Goal: Transaction & Acquisition: Manage account settings

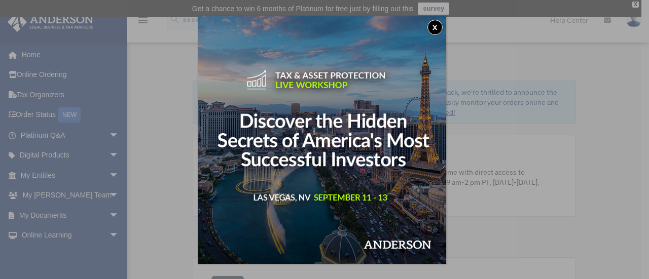
click at [436, 22] on button "x" at bounding box center [435, 27] width 15 height 15
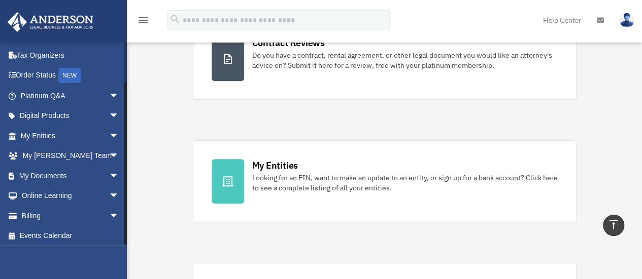
scroll to position [42, 0]
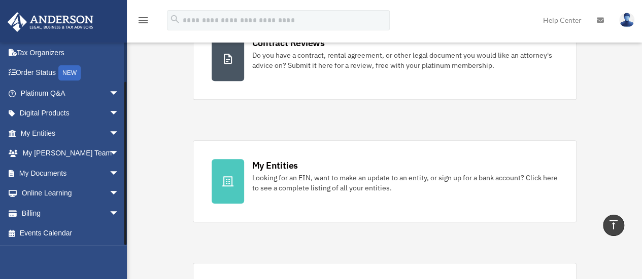
drag, startPoint x: 124, startPoint y: 112, endPoint x: 135, endPoint y: 173, distance: 62.4
click at [109, 214] on span "arrow_drop_down" at bounding box center [119, 213] width 20 height 21
click at [53, 233] on link "$ Open Invoices" at bounding box center [74, 234] width 120 height 21
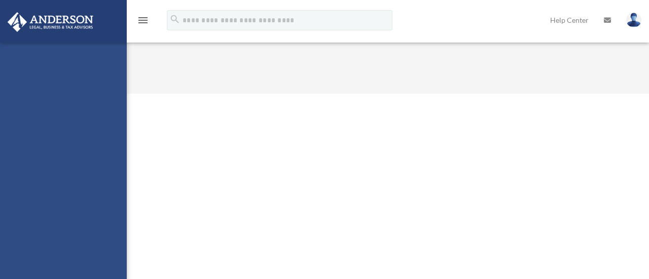
drag, startPoint x: 0, startPoint y: 0, endPoint x: 34, endPoint y: 214, distance: 216.3
click at [34, 214] on div "[email protected] Sign Out [email protected] Home Online Ordering Tax Organizer…" at bounding box center [63, 182] width 127 height 279
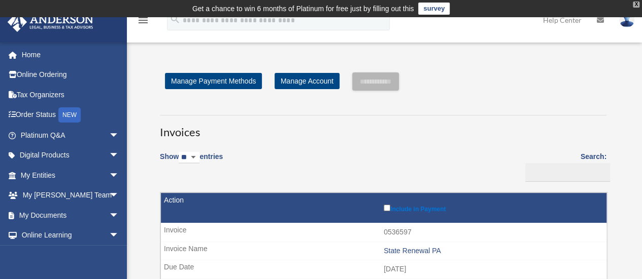
click at [635, 3] on div "X" at bounding box center [636, 5] width 7 height 6
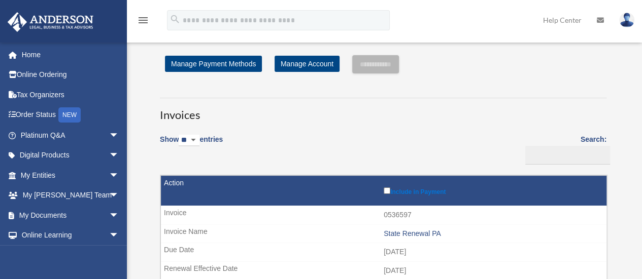
click at [138, 22] on icon "menu" at bounding box center [143, 20] width 12 height 12
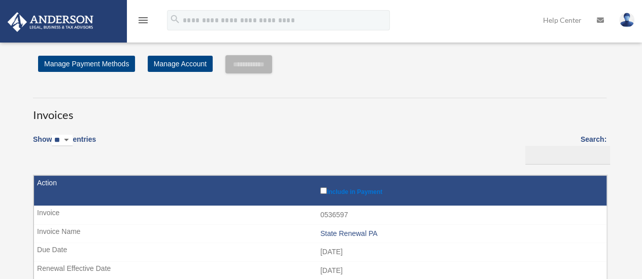
click at [138, 22] on icon "menu" at bounding box center [143, 20] width 12 height 12
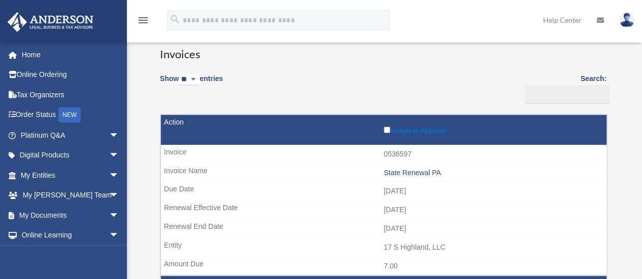
scroll to position [81, 0]
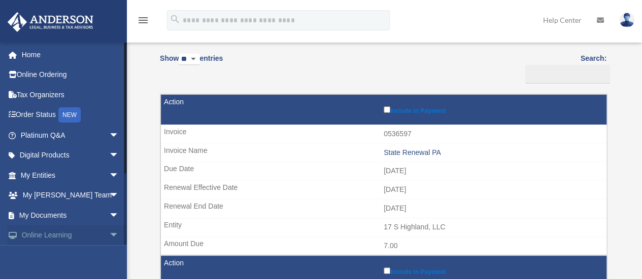
click at [92, 245] on link "Online Learning arrow_drop_down" at bounding box center [70, 236] width 127 height 20
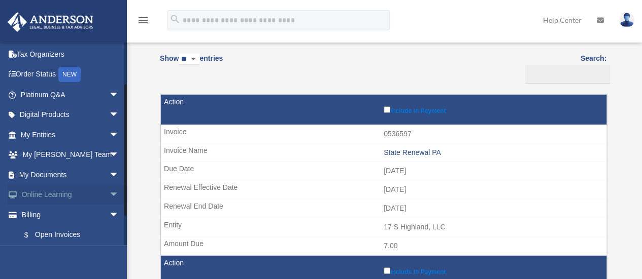
scroll to position [61, 0]
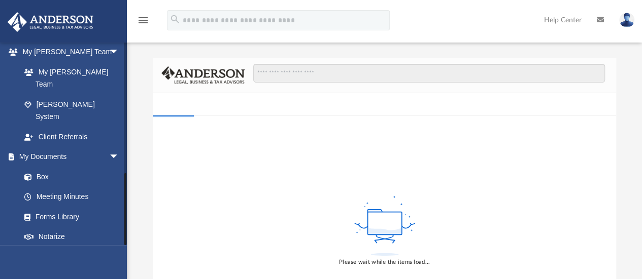
scroll to position [363, 0]
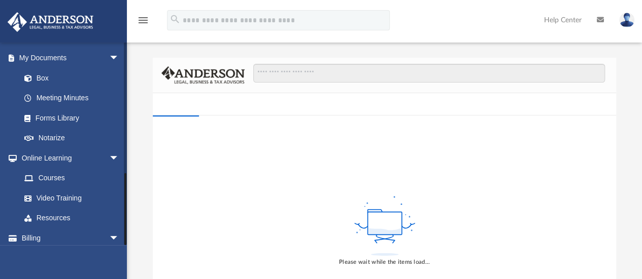
drag, startPoint x: 125, startPoint y: 100, endPoint x: 109, endPoint y: 274, distance: 175.2
click at [109, 274] on div "[PERSON_NAME][EMAIL_ADDRESS][PERSON_NAME][DOMAIN_NAME] Sign Out [PERSON_NAME][E…" at bounding box center [63, 181] width 127 height 279
click at [111, 228] on span "arrow_drop_down" at bounding box center [119, 238] width 20 height 21
click at [125, 258] on div "[PERSON_NAME][EMAIL_ADDRESS][PERSON_NAME][DOMAIN_NAME] Sign Out [PERSON_NAME][E…" at bounding box center [63, 181] width 127 height 279
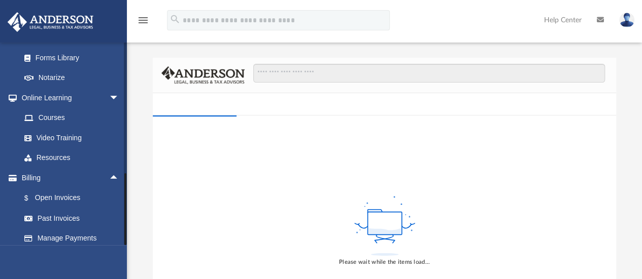
drag, startPoint x: 125, startPoint y: 234, endPoint x: 123, endPoint y: 261, distance: 27.5
click at [123, 261] on div "[PERSON_NAME][EMAIL_ADDRESS][PERSON_NAME][DOMAIN_NAME] Sign Out [PERSON_NAME][E…" at bounding box center [63, 181] width 127 height 279
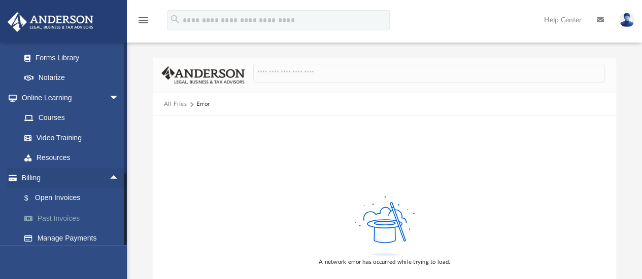
click at [75, 208] on link "Past Invoices" at bounding box center [74, 218] width 120 height 20
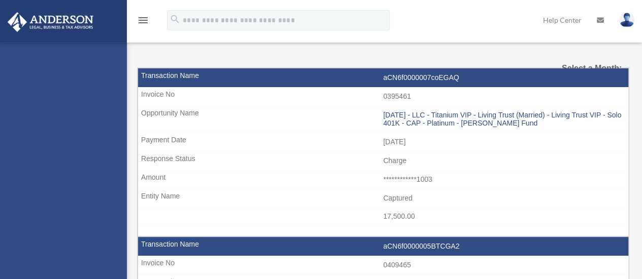
select select
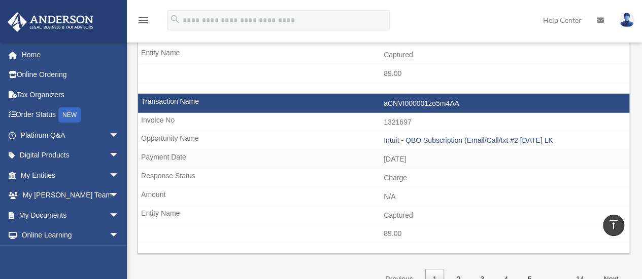
scroll to position [1497, 0]
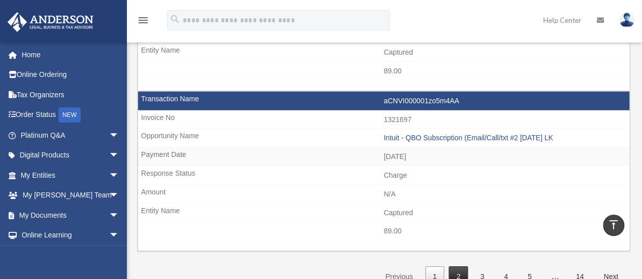
click at [466, 267] on link "2" at bounding box center [457, 277] width 19 height 21
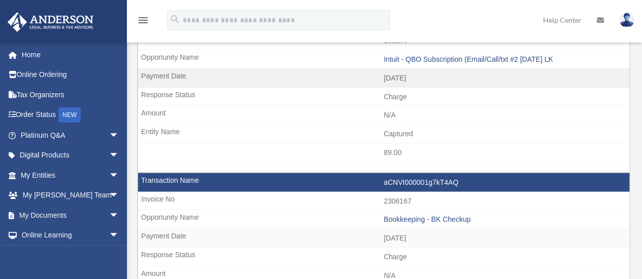
scroll to position [1720, 0]
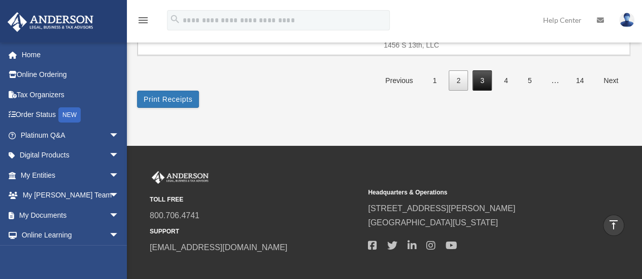
click at [481, 71] on link "3" at bounding box center [481, 81] width 19 height 21
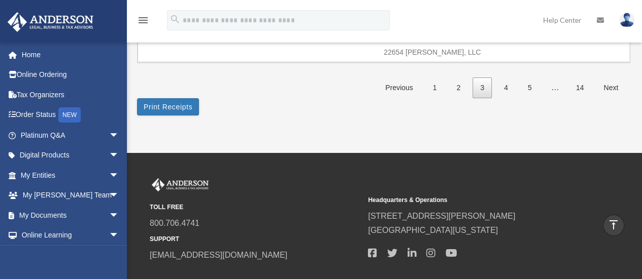
scroll to position [1732, 0]
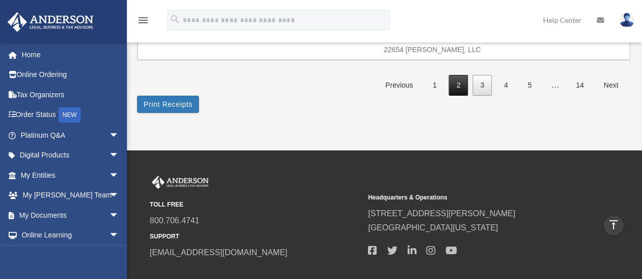
click at [457, 75] on link "2" at bounding box center [457, 85] width 19 height 21
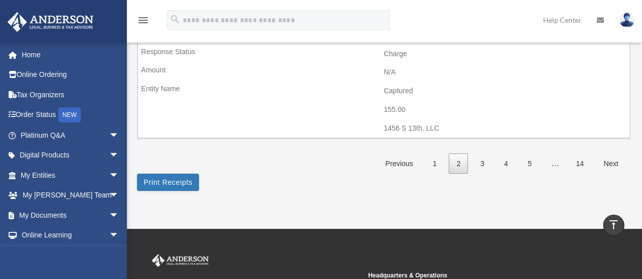
scroll to position [1631, 0]
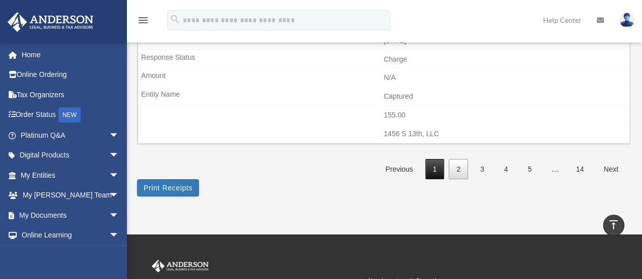
click at [433, 159] on link "1" at bounding box center [434, 169] width 19 height 21
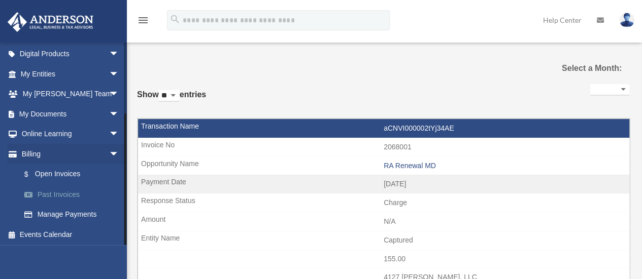
scroll to position [102, 0]
drag, startPoint x: 124, startPoint y: 84, endPoint x: 118, endPoint y: 192, distance: 107.7
click at [118, 192] on div "james.bentz@ally.com Sign Out james.bentz@ally.com Home Online Ordering Tax Org…" at bounding box center [63, 143] width 127 height 203
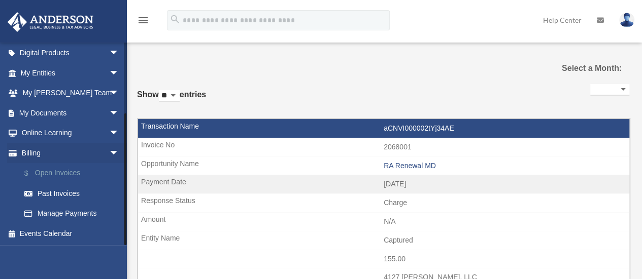
click at [63, 173] on link "$ Open Invoices" at bounding box center [74, 173] width 120 height 21
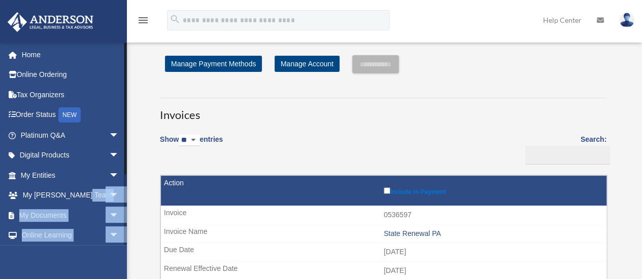
drag, startPoint x: 123, startPoint y: 204, endPoint x: 125, endPoint y: 240, distance: 36.1
click at [125, 240] on div "james.bentz@ally.com Sign Out james.bentz@ally.com Home Online Ordering Tax Org…" at bounding box center [63, 143] width 127 height 203
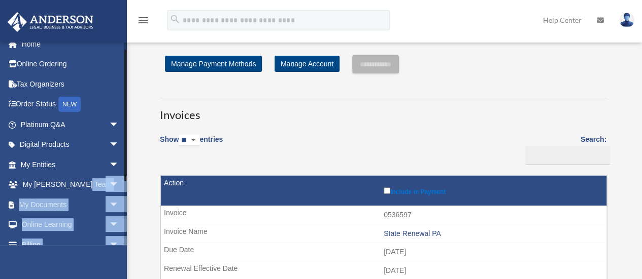
scroll to position [102, 0]
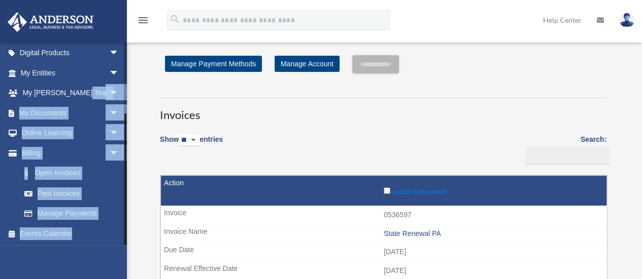
drag, startPoint x: 125, startPoint y: 240, endPoint x: 123, endPoint y: 272, distance: 32.6
click at [123, 272] on div "james.bentz@ally.com Sign Out james.bentz@ally.com Home Online Ordering Tax Org…" at bounding box center [63, 181] width 127 height 279
click at [65, 193] on link "Past Invoices" at bounding box center [74, 194] width 120 height 20
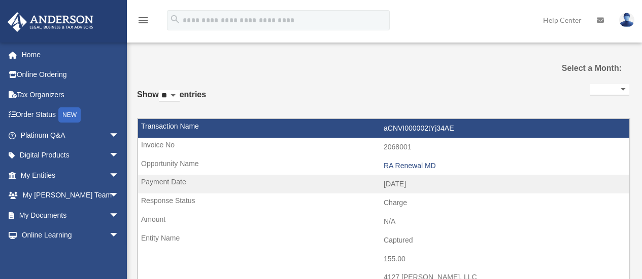
select select
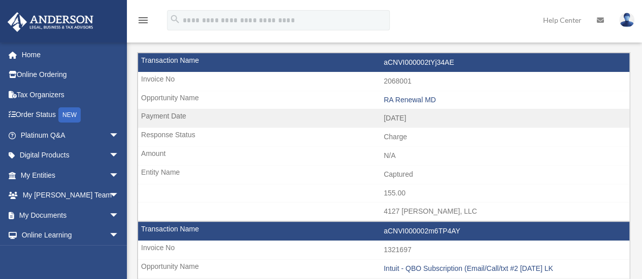
scroll to position [79, 0]
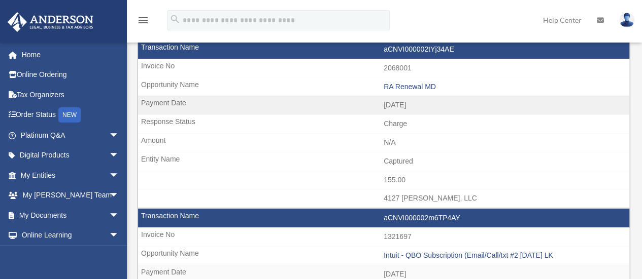
click at [124, 258] on div "[PERSON_NAME][EMAIL_ADDRESS][PERSON_NAME][DOMAIN_NAME] Sign Out [PERSON_NAME][E…" at bounding box center [63, 181] width 127 height 279
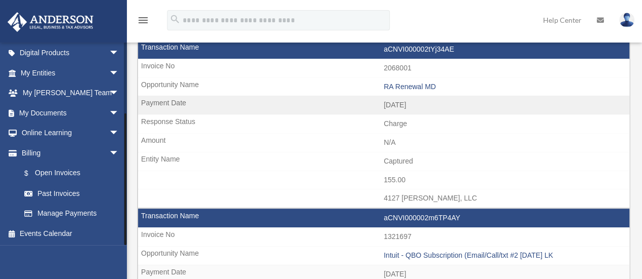
drag, startPoint x: 125, startPoint y: 238, endPoint x: 127, endPoint y: 268, distance: 30.0
click at [81, 209] on link "Manage Payments" at bounding box center [74, 214] width 120 height 20
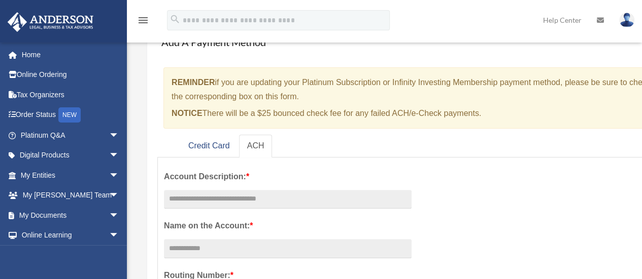
scroll to position [125, 0]
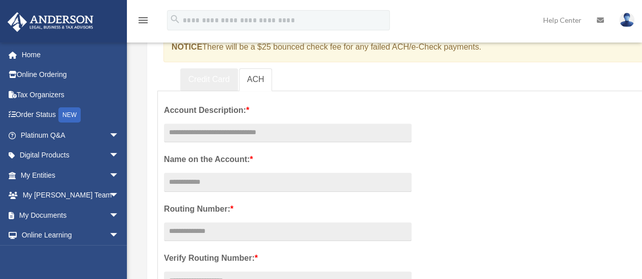
click at [221, 79] on link "Credit Card" at bounding box center [209, 79] width 58 height 23
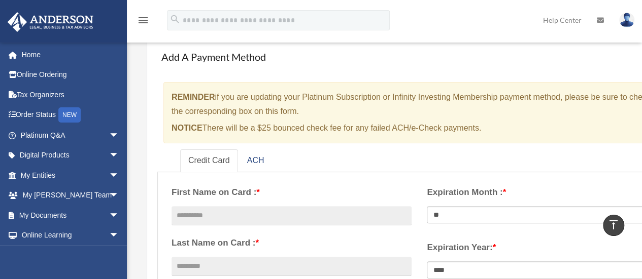
scroll to position [0, 0]
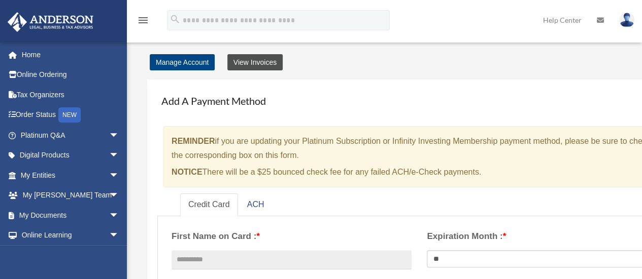
click at [253, 61] on link "View Invoices" at bounding box center [254, 62] width 55 height 16
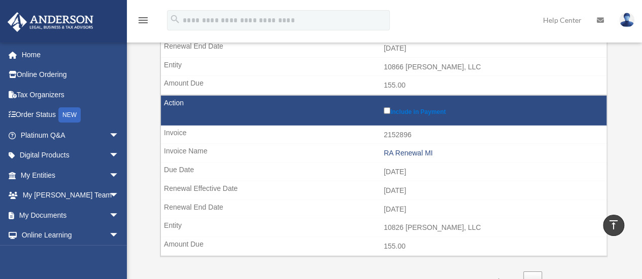
scroll to position [1523, 0]
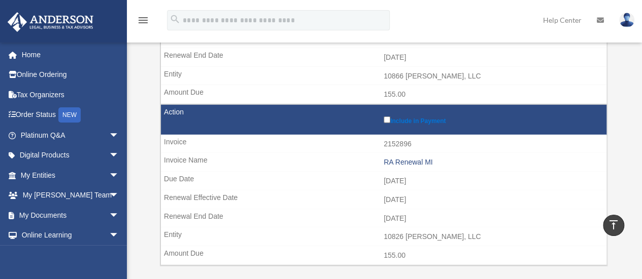
click at [96, 34] on link at bounding box center [62, 20] width 127 height 43
